Goal: Task Accomplishment & Management: Complete application form

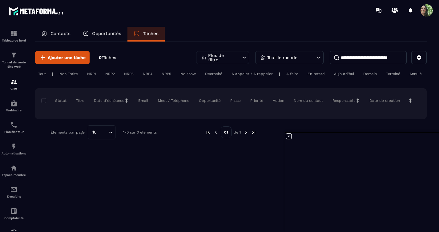
click at [63, 34] on p "Contacts" at bounding box center [60, 34] width 20 height 6
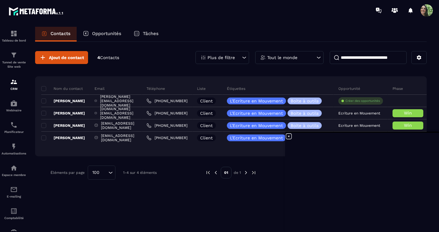
click at [288, 137] on icon at bounding box center [289, 137] width 6 height 6
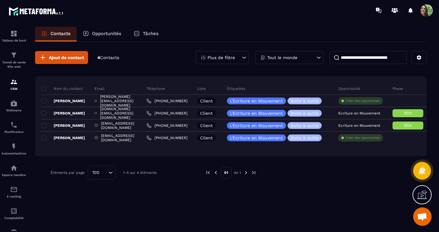
click at [282, 168] on div at bounding box center [339, 173] width 146 height 14
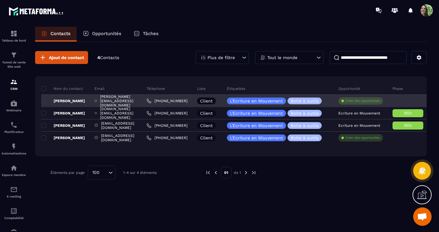
click at [369, 101] on p "Créer des opportunités" at bounding box center [362, 101] width 34 height 4
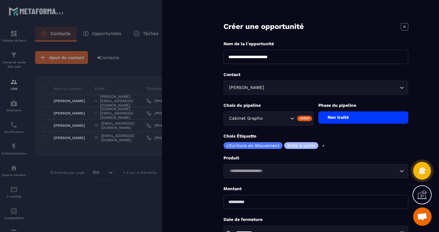
click at [402, 25] on icon at bounding box center [404, 26] width 7 height 7
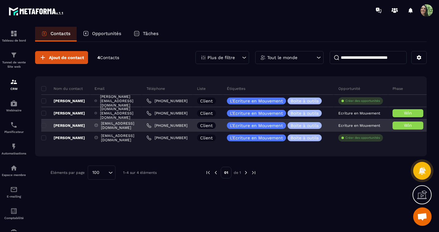
click at [373, 126] on p "Ecriture en Mouvement" at bounding box center [359, 125] width 42 height 4
click at [413, 127] on h6 "Win" at bounding box center [407, 125] width 25 height 5
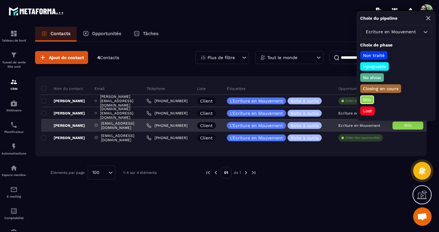
click at [413, 127] on h6 "Win" at bounding box center [407, 125] width 25 height 5
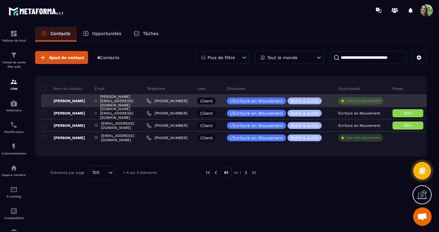
click at [374, 100] on p "Créer des opportunités" at bounding box center [362, 101] width 34 height 4
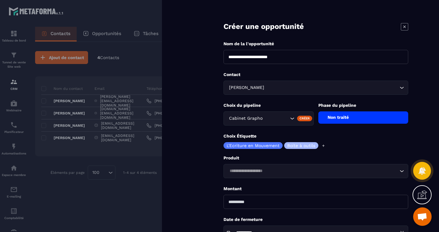
click at [404, 27] on icon at bounding box center [404, 26] width 7 height 7
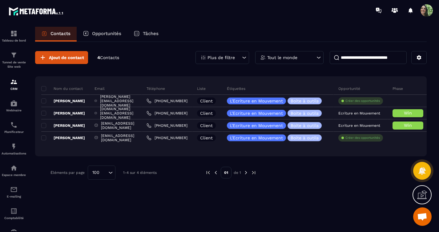
click at [425, 191] on icon at bounding box center [422, 195] width 10 height 10
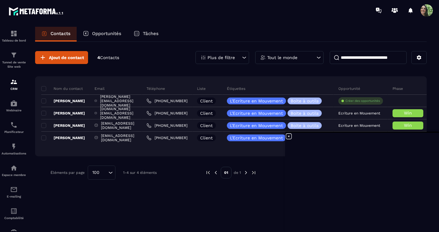
drag, startPoint x: 225, startPoint y: 195, endPoint x: 224, endPoint y: 192, distance: 3.6
click at [225, 195] on div "Ajout de contact 4 Contacts Plus de filtre Tout le monde Nom du contact Email T…" at bounding box center [230, 136] width 391 height 189
click at [103, 33] on p "Opportunités" at bounding box center [106, 34] width 29 height 6
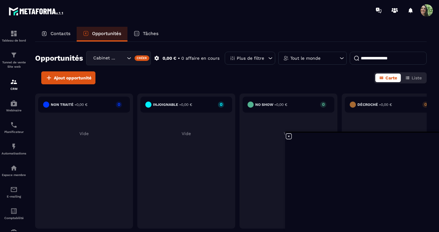
click at [61, 34] on p "Contacts" at bounding box center [60, 34] width 20 height 6
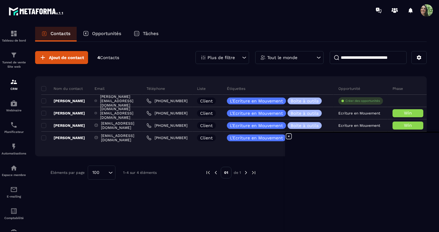
click at [102, 34] on p "Opportunités" at bounding box center [106, 34] width 29 height 6
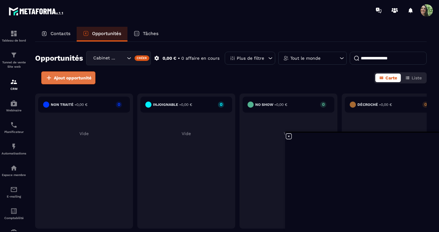
click at [62, 77] on span "Ajout opportunité" at bounding box center [73, 78] width 38 height 6
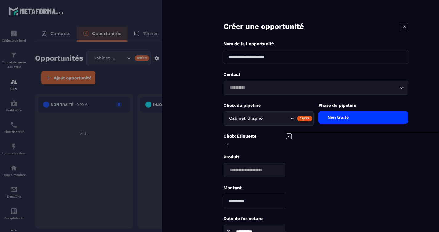
click at [134, 85] on div at bounding box center [219, 116] width 439 height 232
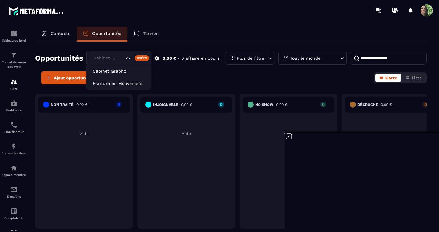
click at [129, 58] on icon "Search for option" at bounding box center [128, 58] width 6 height 6
click at [116, 83] on p "Ecriture en Mouvement" at bounding box center [119, 83] width 52 height 6
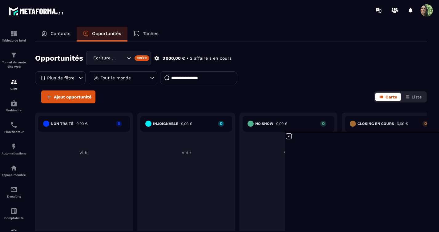
click at [61, 33] on p "Contacts" at bounding box center [60, 34] width 20 height 6
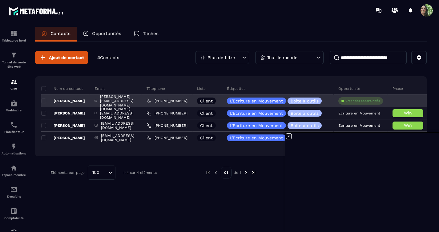
click at [378, 101] on p "Créer des opportunités" at bounding box center [362, 101] width 34 height 4
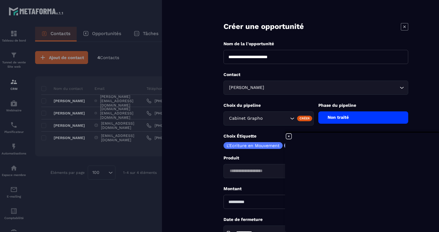
drag, startPoint x: 284, startPoint y: 58, endPoint x: 218, endPoint y: 57, distance: 66.2
click at [218, 57] on form "**********" at bounding box center [316, 139] width 246 height 279
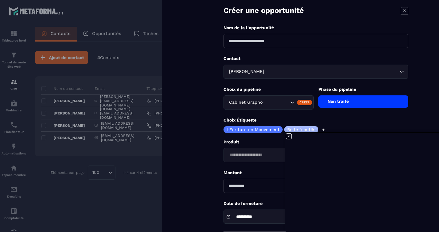
scroll to position [47, 0]
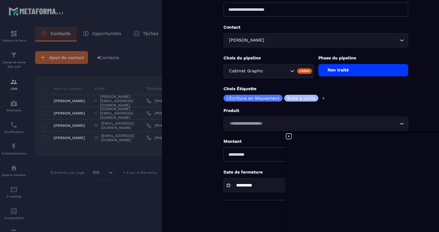
click at [289, 136] on icon at bounding box center [289, 137] width 6 height 6
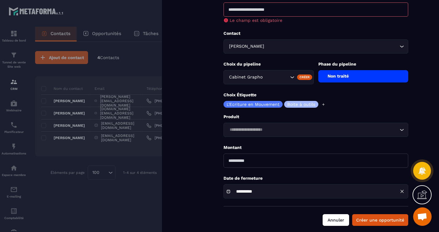
click at [338, 218] on button "Annuler" at bounding box center [335, 220] width 26 height 12
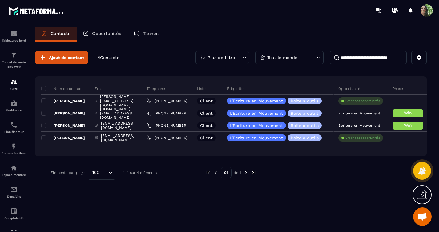
click at [319, 177] on div at bounding box center [339, 173] width 146 height 14
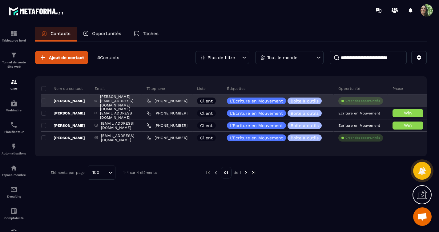
click at [380, 102] on p "Créer des opportunités" at bounding box center [362, 101] width 34 height 4
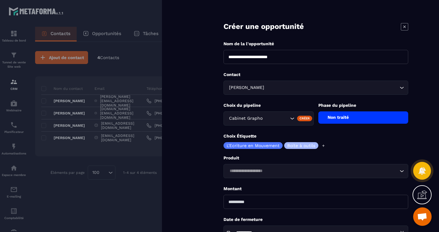
drag, startPoint x: 268, startPoint y: 56, endPoint x: 218, endPoint y: 56, distance: 49.8
click at [218, 56] on form "**********" at bounding box center [316, 139] width 246 height 279
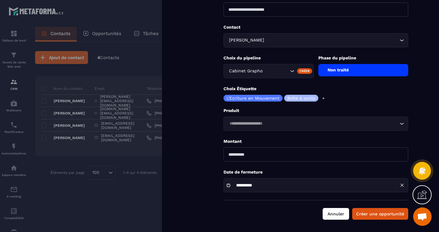
click at [334, 211] on form "**********" at bounding box center [316, 92] width 246 height 279
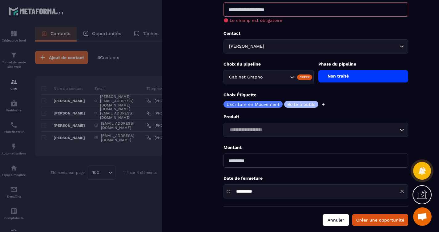
click at [336, 218] on button "Annuler" at bounding box center [335, 220] width 26 height 12
